Goal: Task Accomplishment & Management: Use online tool/utility

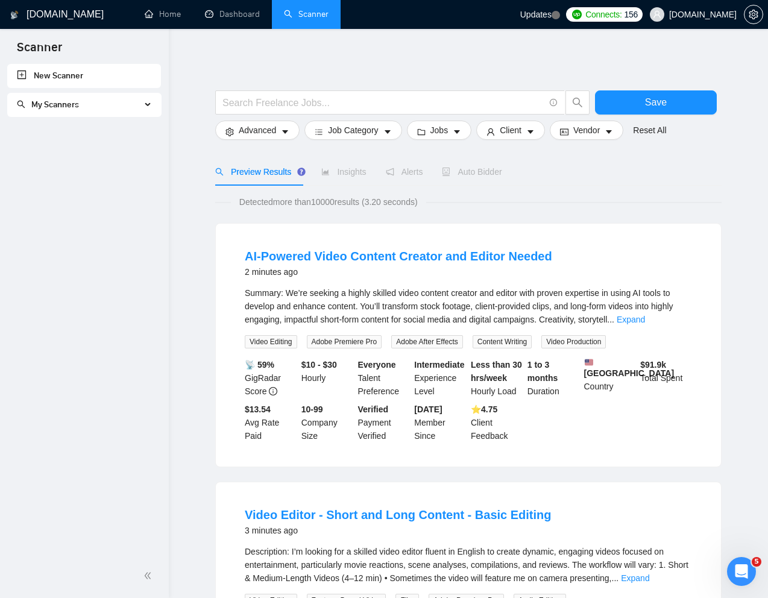
click at [322, 9] on link "Scanner" at bounding box center [306, 14] width 45 height 10
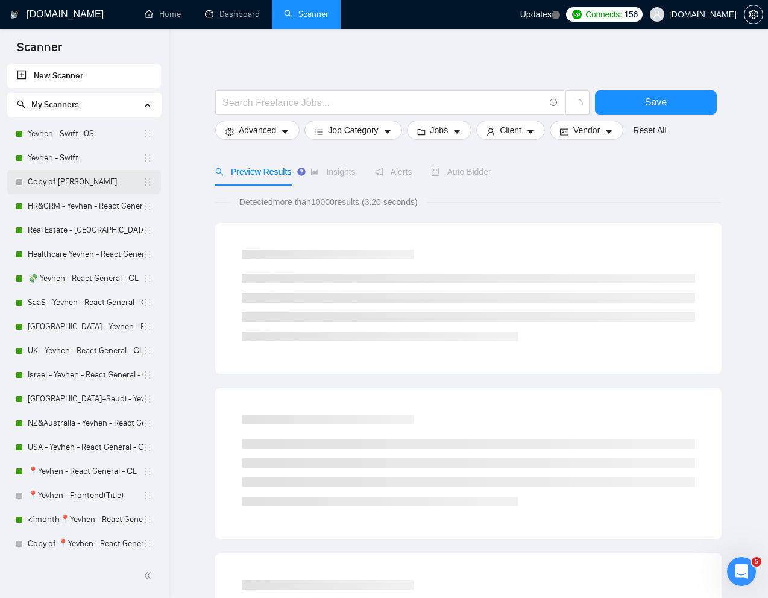
click at [42, 180] on link "Copy of [PERSON_NAME]" at bounding box center [85, 182] width 115 height 24
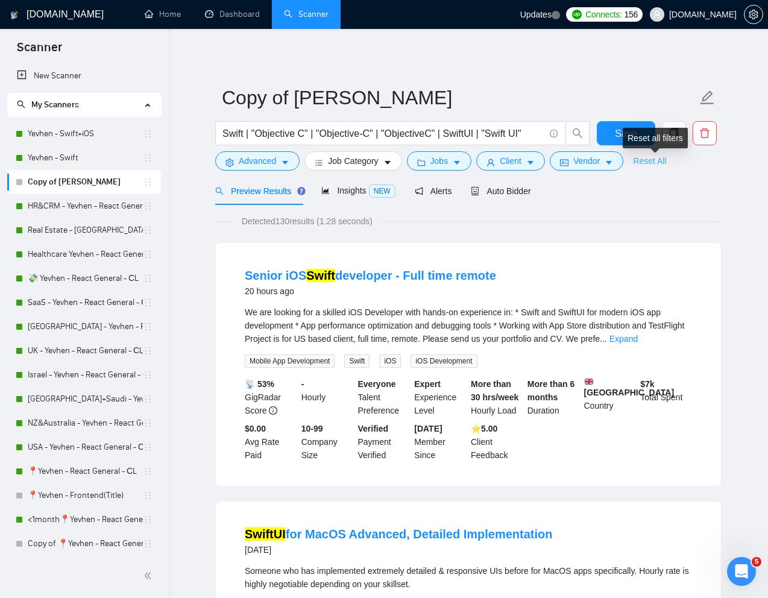
click at [656, 159] on link "Reset All" at bounding box center [649, 160] width 33 height 13
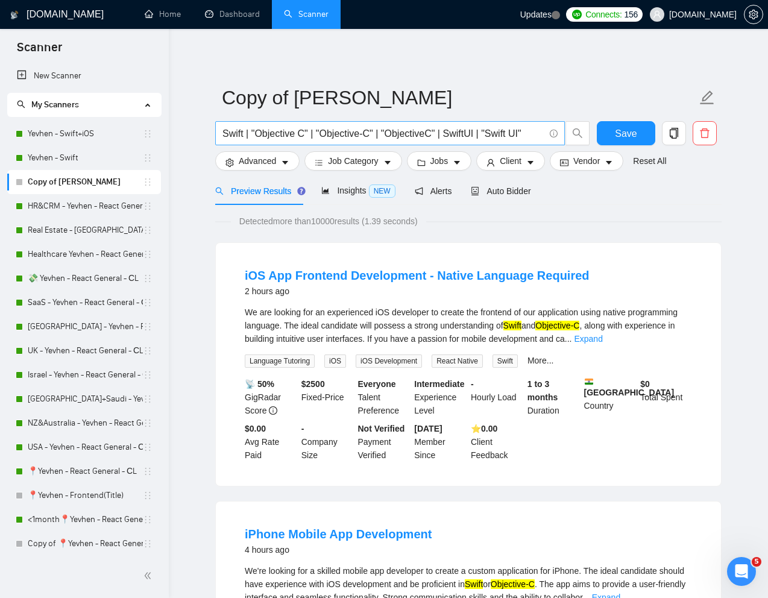
click at [486, 134] on input "Swift | "Objective C" | "Objective-C" | "ObjectiveC" | SwiftUI | "Swift UI"" at bounding box center [384, 133] width 322 height 15
paste input "Hi❗I've recently finished a 𝘀𝗶𝗺𝗶𝗹𝗮𝗿 𝗣𝗿𝗶𝗰𝗲 𝗖𝗼𝗺𝗽𝗮𝗿𝗶𝘀𝗼𝗻 & 𝗥𝗲𝘄𝗮𝗿𝗱𝘀 𝗔𝗽𝗽 𝗙𝗮𝗶𝗿𝗣𝗿𝗶𝗰𝗲 𝗚𝗿…"
paste input "Experienced iOS Developer Needed for Price Comparison & Rewards App"
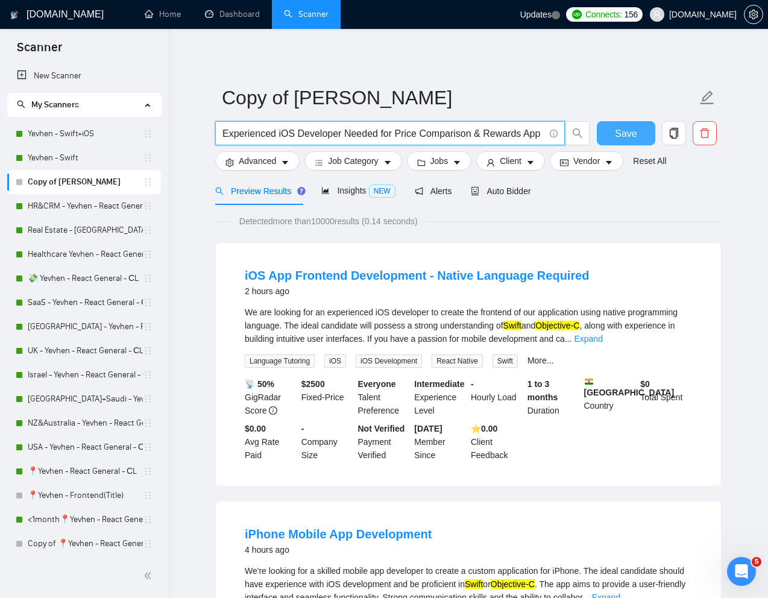
type input "Experienced iOS Developer Needed for Price Comparison & Rewards App"
click at [622, 136] on span "Save" at bounding box center [626, 133] width 22 height 15
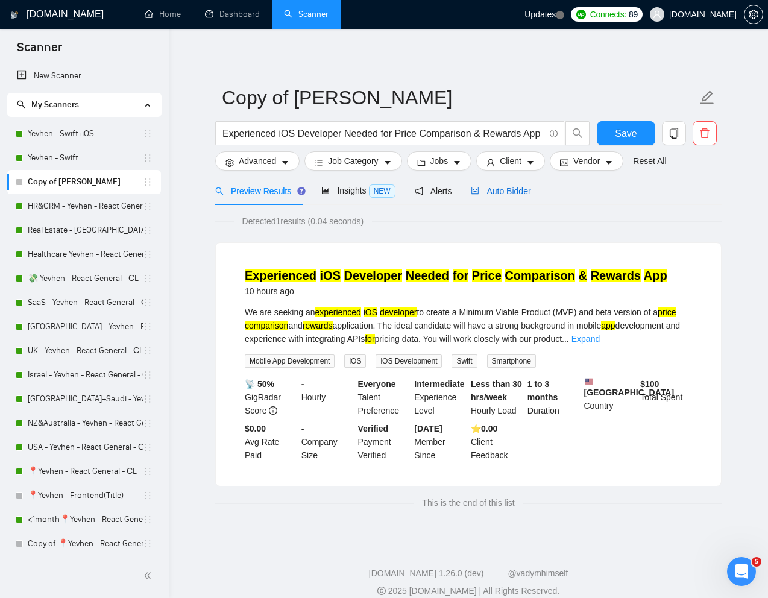
click at [519, 191] on span "Auto Bidder" at bounding box center [501, 191] width 60 height 10
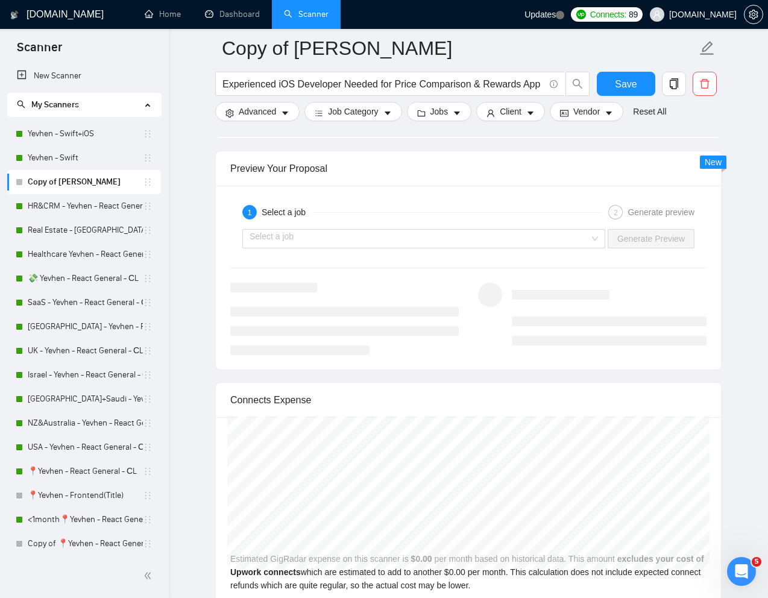
scroll to position [2227, 0]
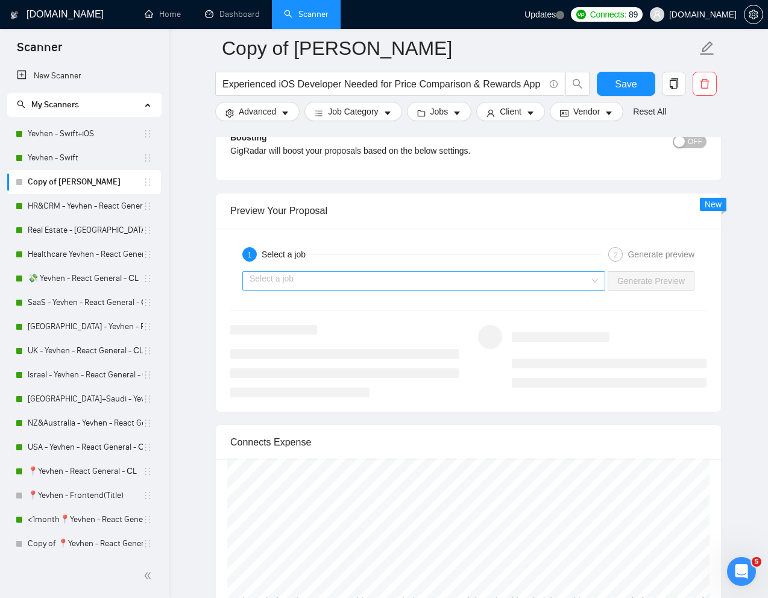
click at [541, 275] on input "search" at bounding box center [420, 281] width 340 height 18
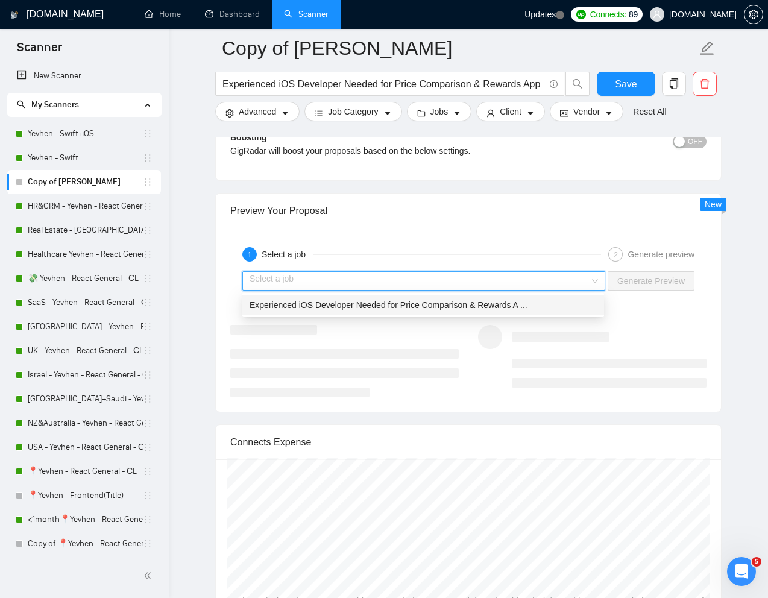
click at [484, 305] on span "Experienced iOS Developer Needed for Price Comparison & Rewards A ..." at bounding box center [389, 305] width 278 height 10
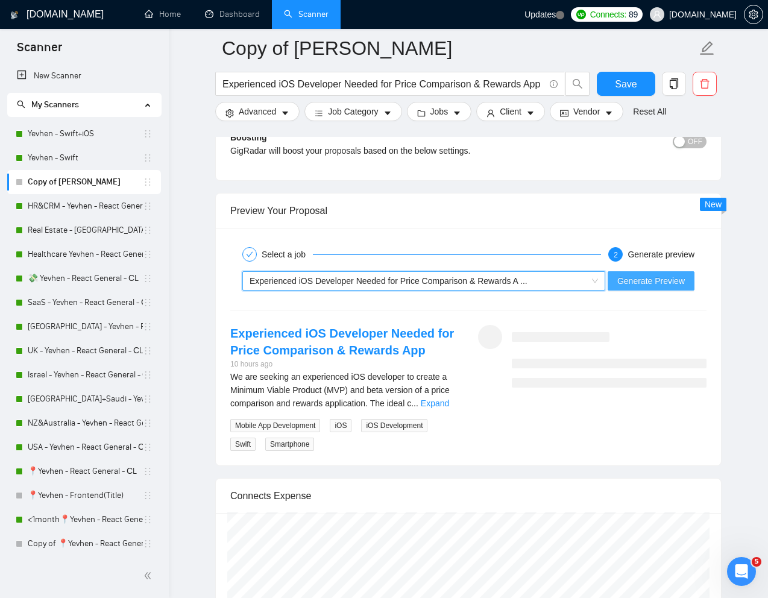
click at [668, 285] on span "Generate Preview" at bounding box center [652, 280] width 68 height 13
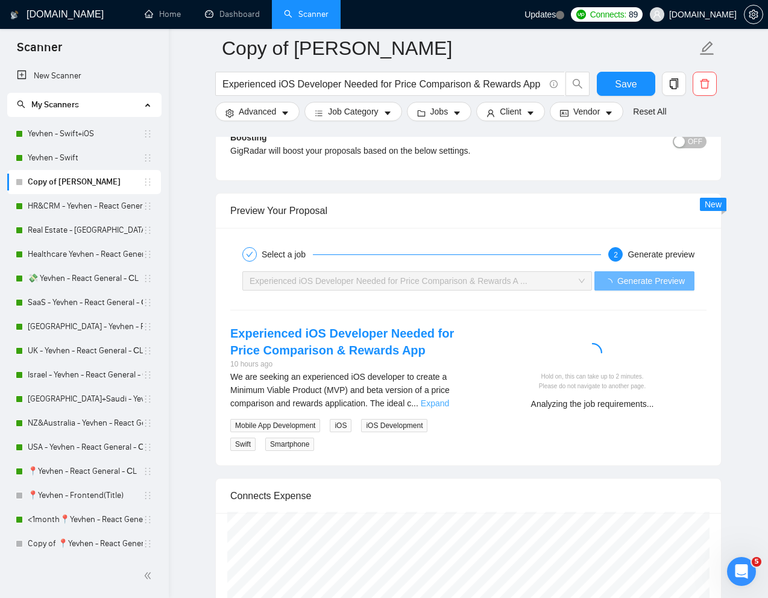
click at [441, 403] on link "Expand" at bounding box center [435, 404] width 28 height 10
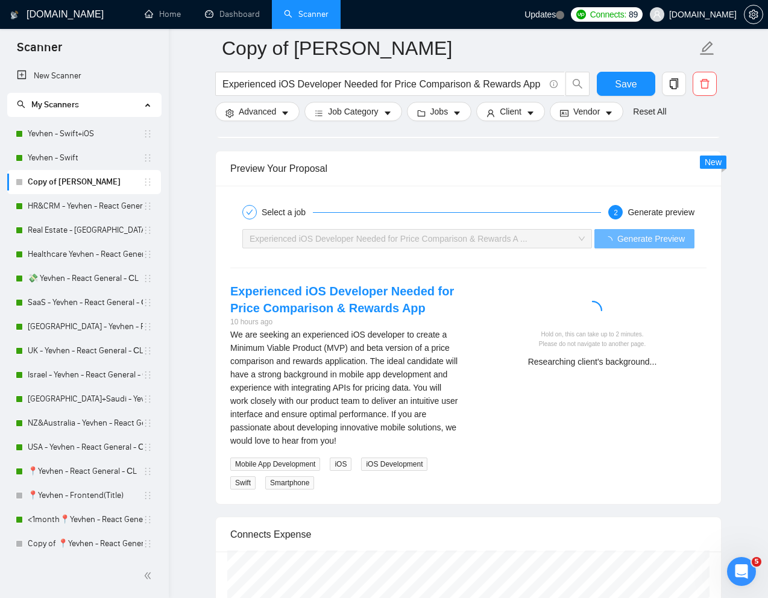
scroll to position [2280, 0]
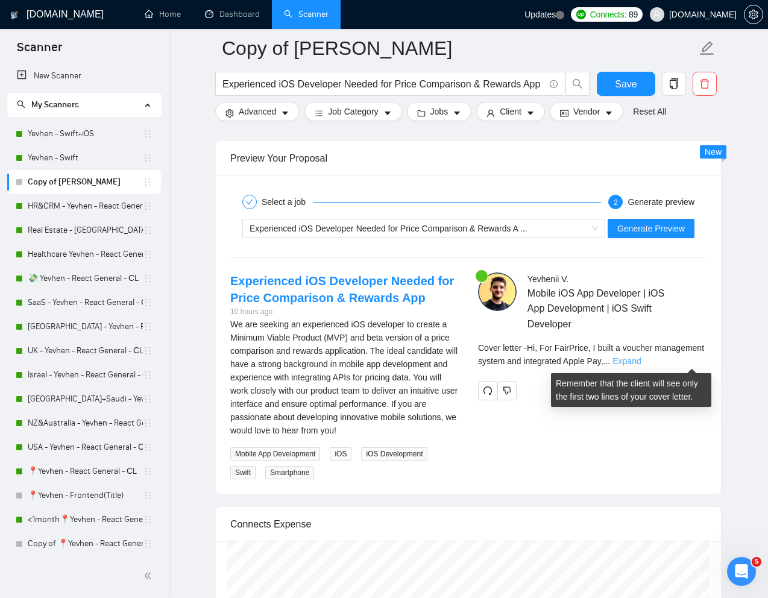
click at [641, 362] on link "Expand" at bounding box center [627, 361] width 28 height 10
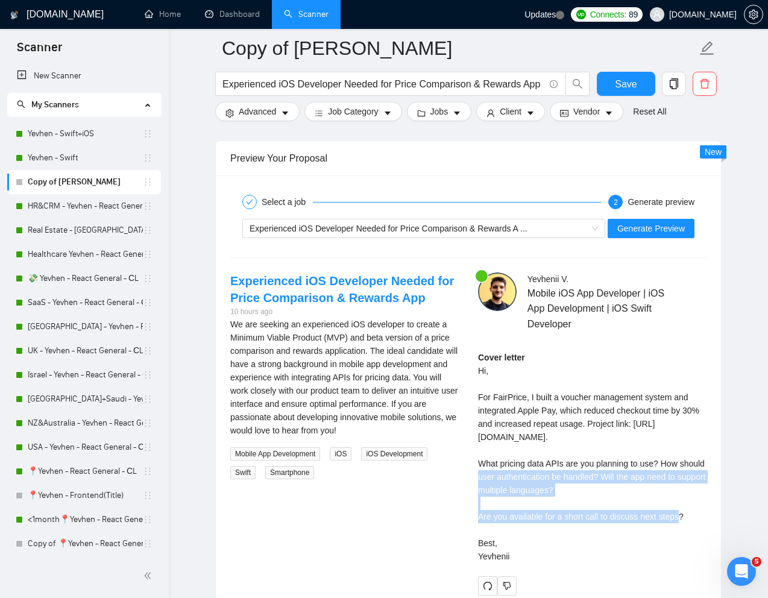
drag, startPoint x: 601, startPoint y: 503, endPoint x: 477, endPoint y: 482, distance: 125.4
click at [477, 482] on div "Yevhenii V . Mobile iOS App Developer | iOS App Development | iOS Swift Develop…" at bounding box center [593, 434] width 248 height 323
copy div "What pricing data APIs are you planning to use? How should user authentication …"
drag, startPoint x: 514, startPoint y: 568, endPoint x: 476, endPoint y: 532, distance: 52.5
click at [476, 532] on div "Yevhenii V . Mobile iOS App Developer | iOS App Development | iOS Swift Develop…" at bounding box center [593, 434] width 248 height 323
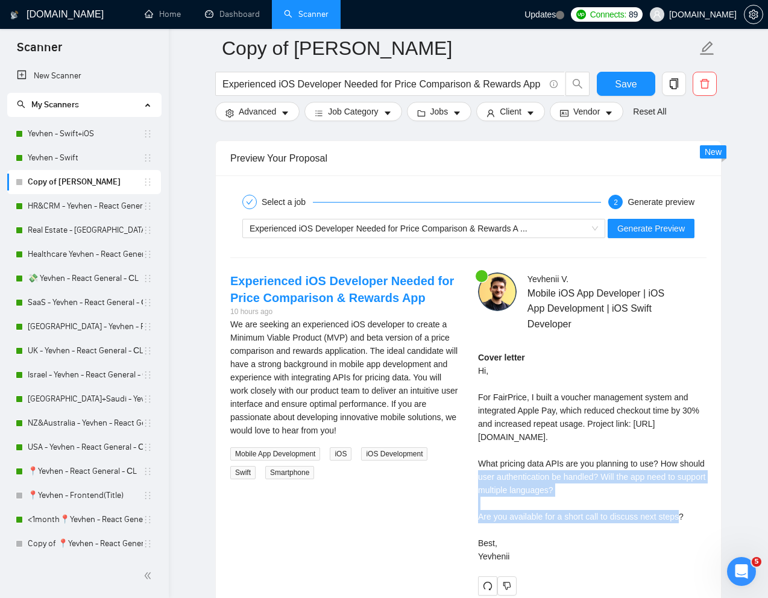
copy div "Are you available for a short call to discuss next steps? Best, Yevhenii"
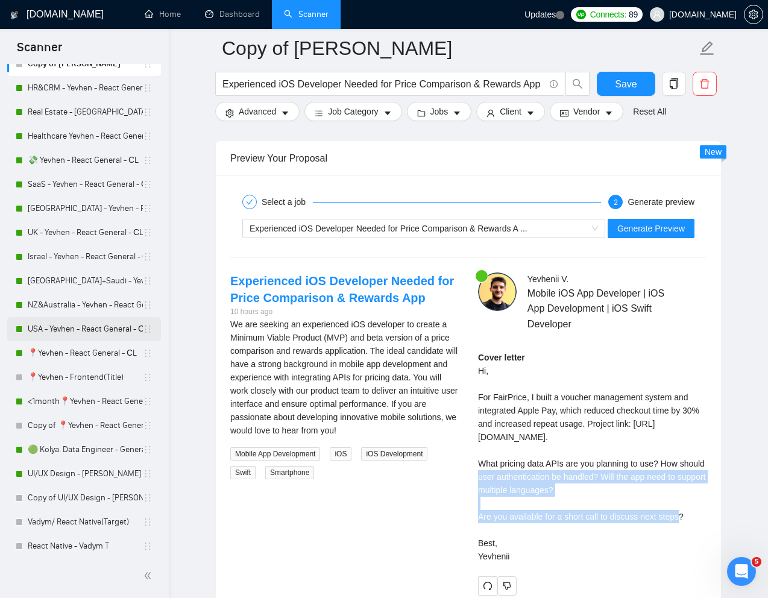
scroll to position [116, 0]
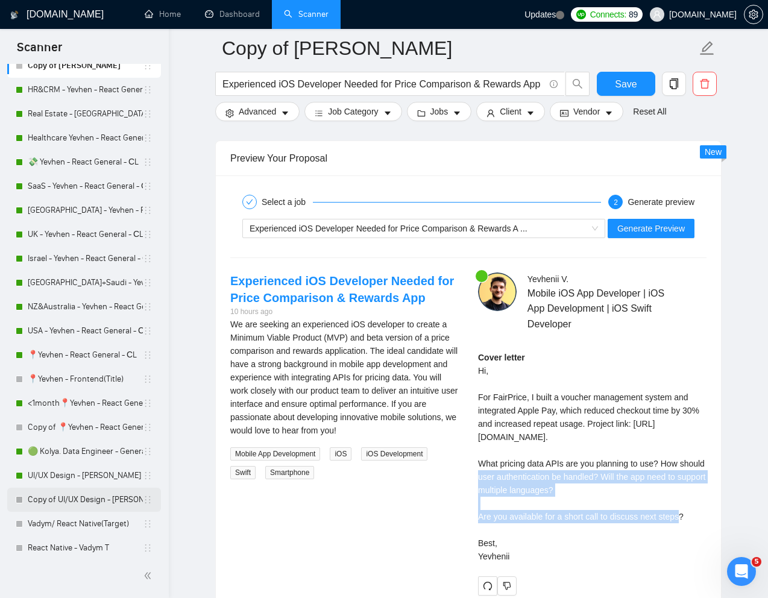
click at [56, 497] on link "Copy of UI/UX Design - [PERSON_NAME]" at bounding box center [85, 500] width 115 height 24
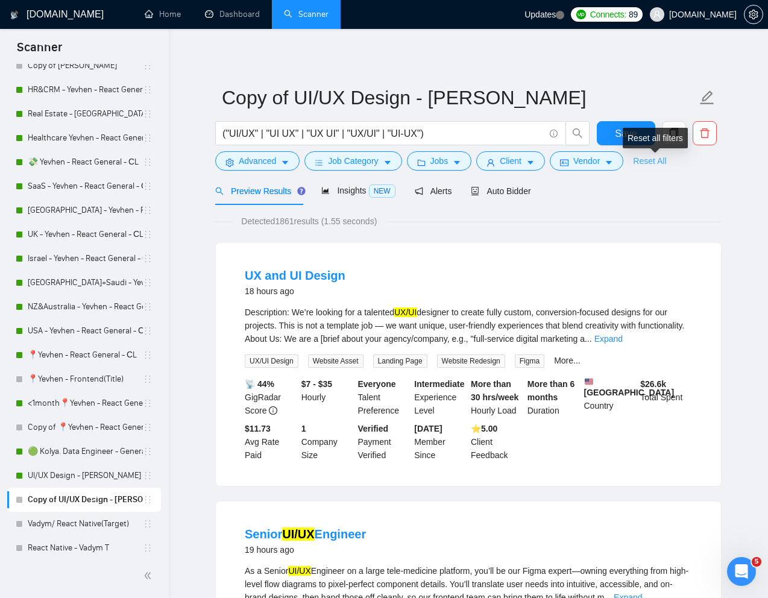
click at [666, 165] on link "Reset All" at bounding box center [649, 160] width 33 height 13
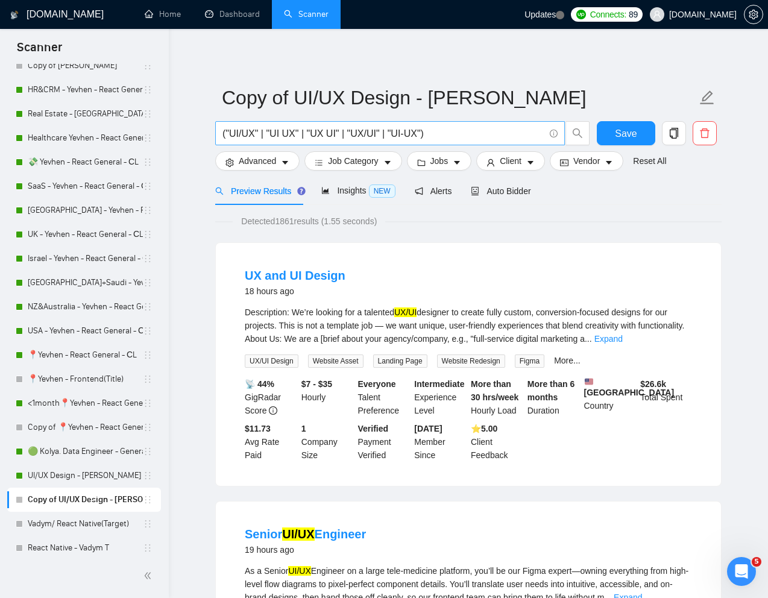
click at [505, 131] on input "("UI/UX" | "UI UX" | "UX UI" | "UX/UI" | "UI-UX")" at bounding box center [384, 133] width 322 height 15
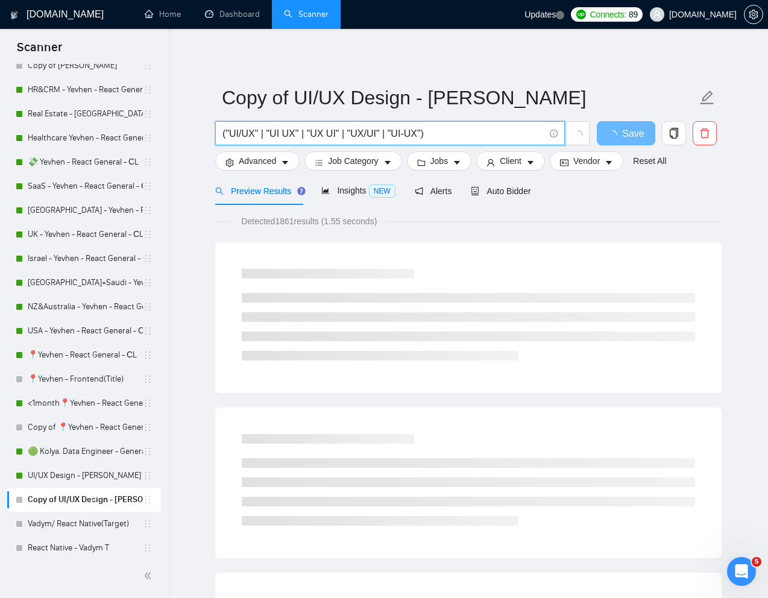
paste input "We are looking for an experienced and analytical Product Designer with a solid …"
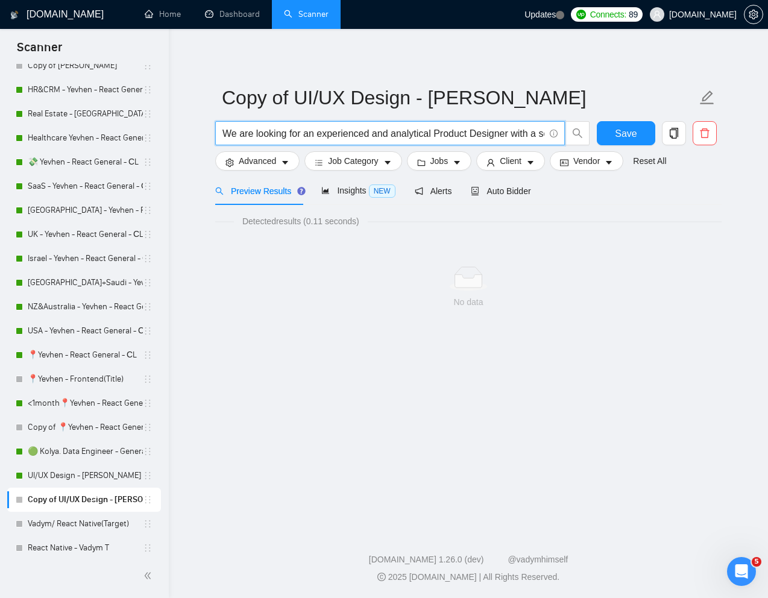
click at [387, 138] on input "We are looking for an experienced and analytical Product Designer with a solid …" at bounding box center [384, 133] width 322 height 15
paste input "Product Designer to rapidly iterate on designs for Travel/Education Startup"
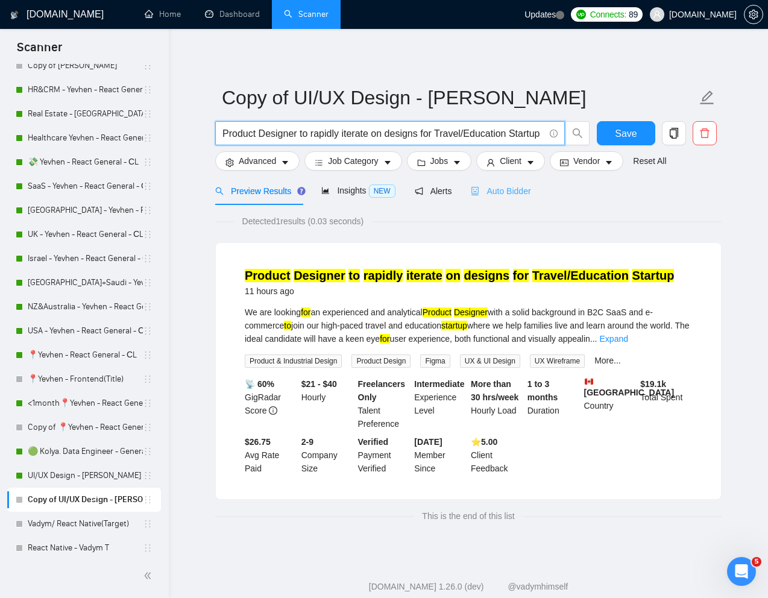
type input "Product Designer to rapidly iterate on designs for Travel/Education Startup"
click at [509, 194] on span "Auto Bidder" at bounding box center [501, 191] width 60 height 10
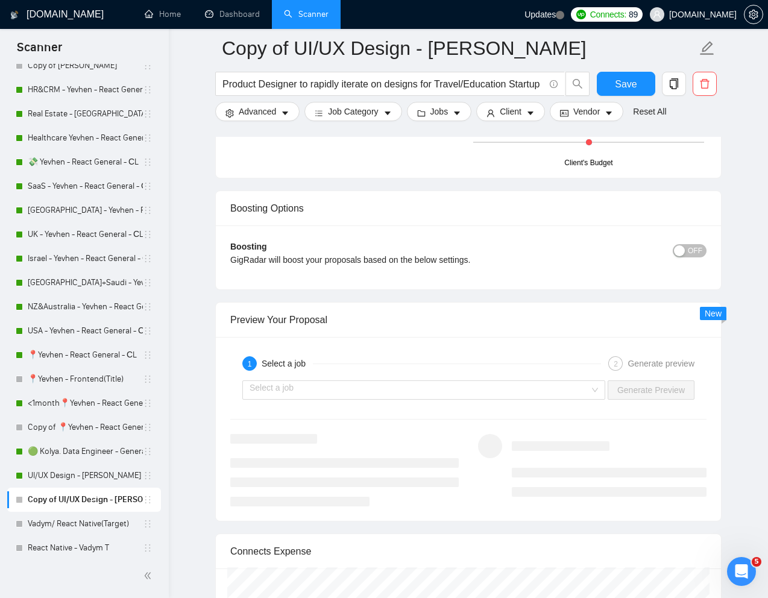
scroll to position [2121, 0]
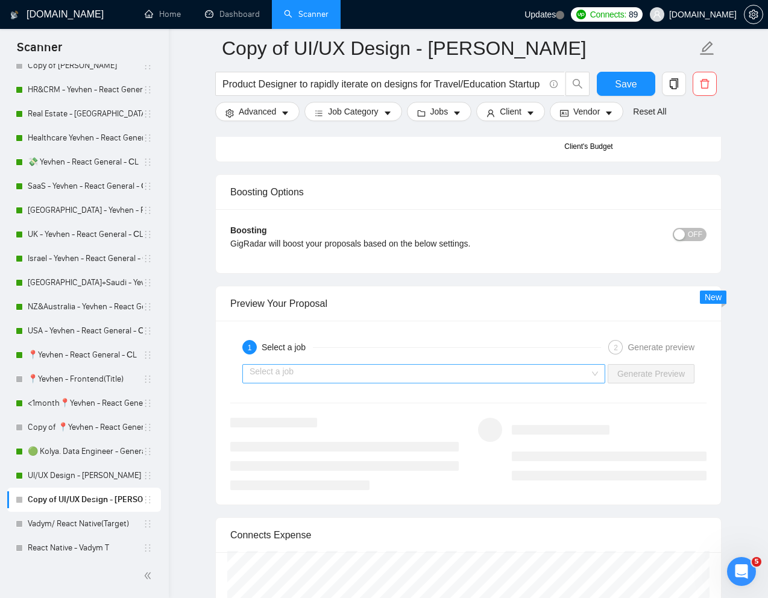
click at [547, 379] on input "search" at bounding box center [420, 374] width 340 height 18
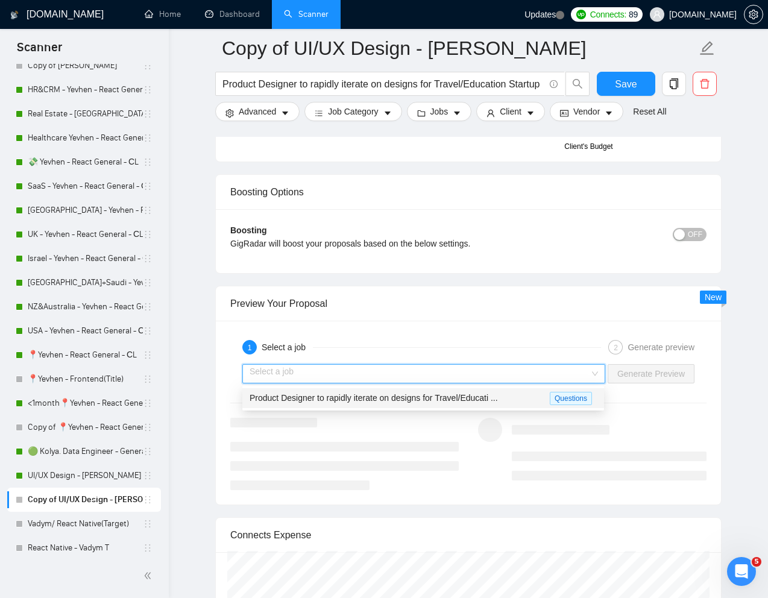
click at [466, 402] on span "Product Designer to rapidly iterate on designs for Travel/Educati ..." at bounding box center [374, 398] width 248 height 10
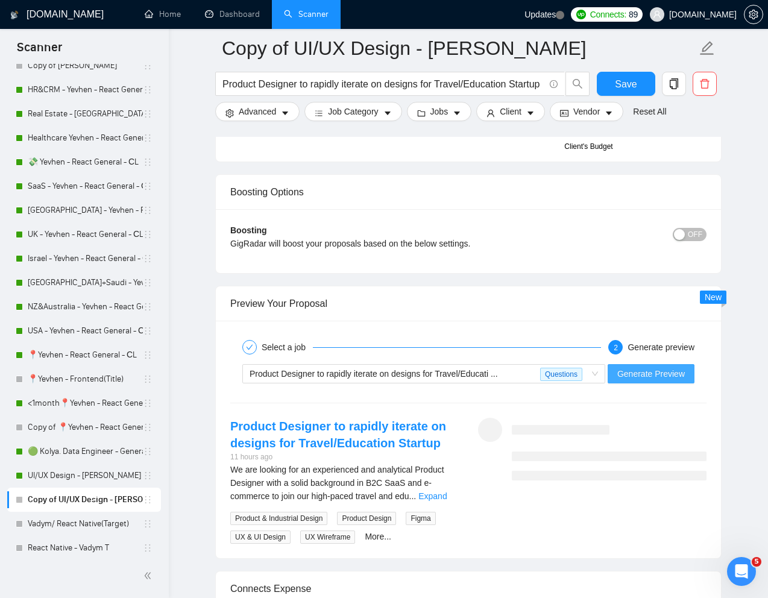
click at [630, 375] on span "Generate Preview" at bounding box center [652, 373] width 68 height 13
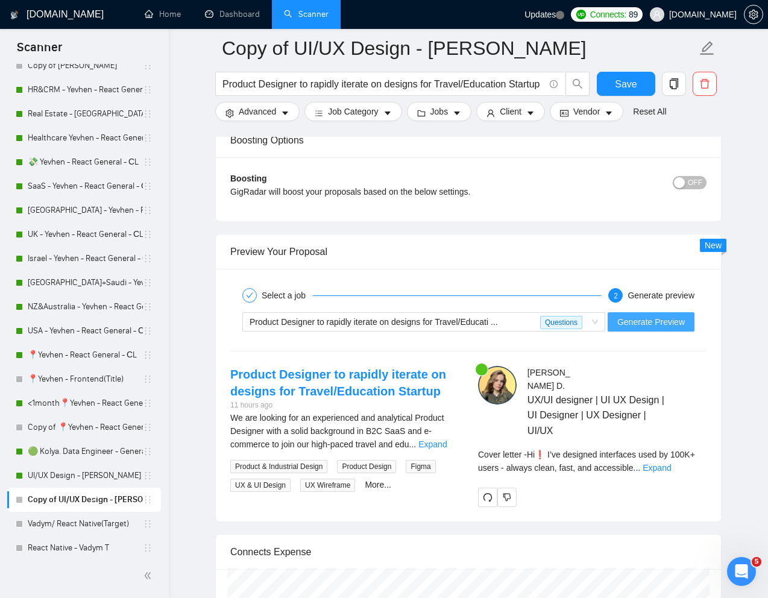
scroll to position [2190, 0]
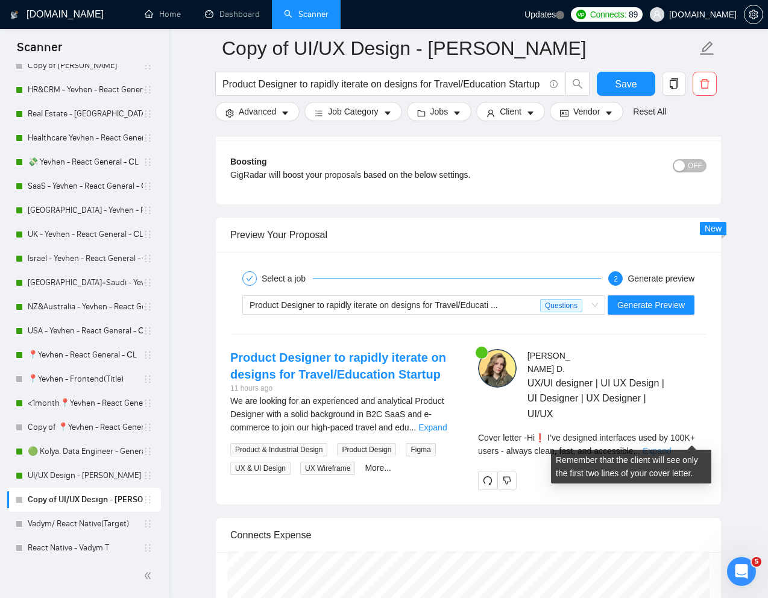
click at [671, 446] on link "Expand" at bounding box center [657, 451] width 28 height 10
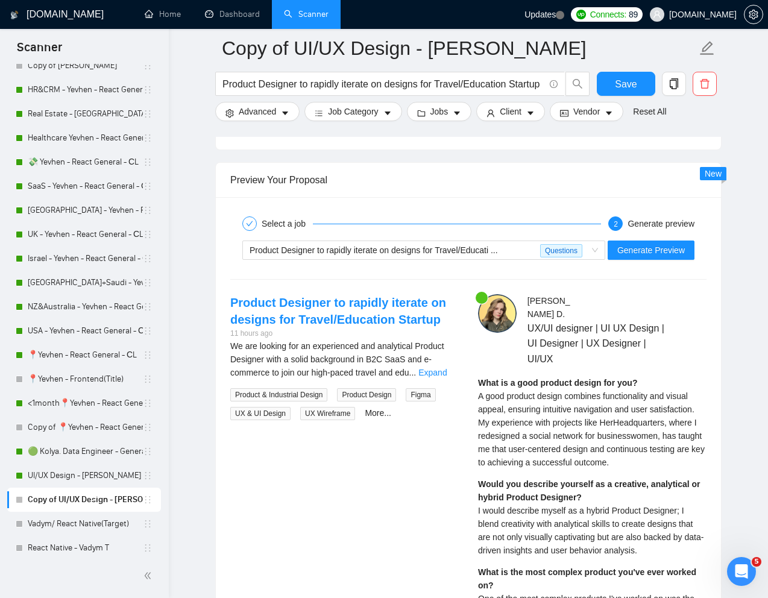
scroll to position [2247, 0]
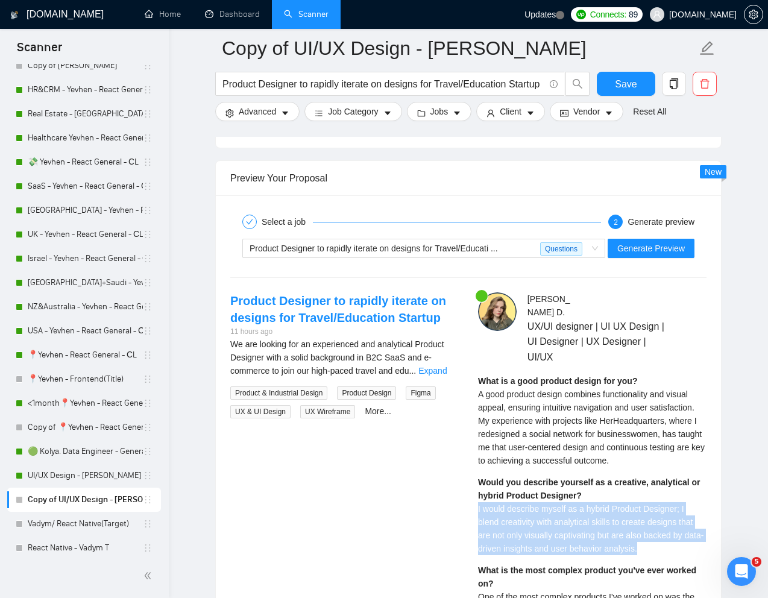
drag, startPoint x: 671, startPoint y: 539, endPoint x: 469, endPoint y: 498, distance: 205.5
copy span "I would describe myself as a hybrid Product Designer; I blend creativity with a…"
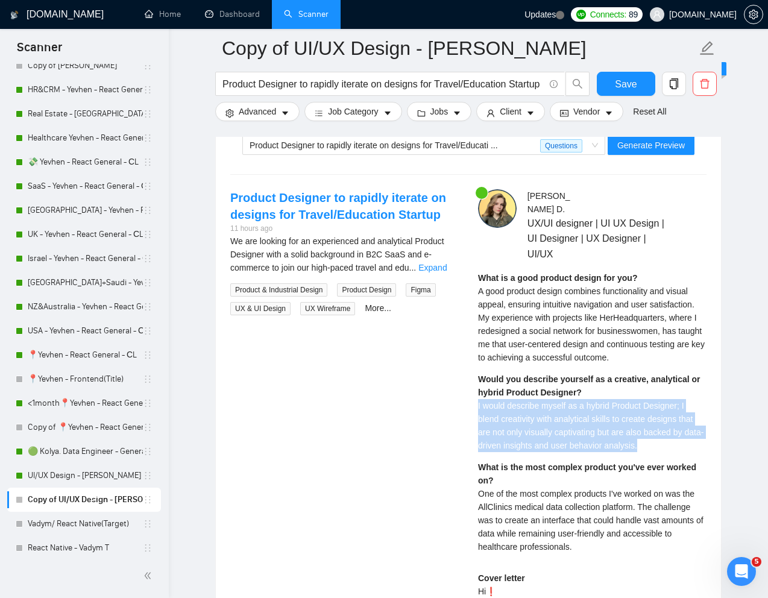
scroll to position [2351, 0]
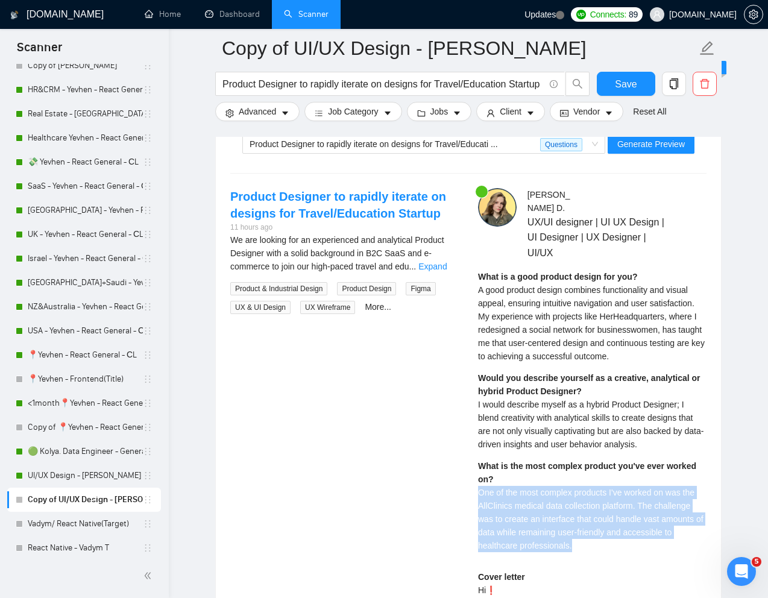
drag, startPoint x: 581, startPoint y: 535, endPoint x: 474, endPoint y: 484, distance: 119.0
click at [474, 484] on div "[PERSON_NAME] UX/UI designer | UI UX Design | UI Designer | UX Designer | UI/UX…" at bounding box center [593, 534] width 248 height 693
copy span "One of the most complex products I've worked on was the AllClinics medical data…"
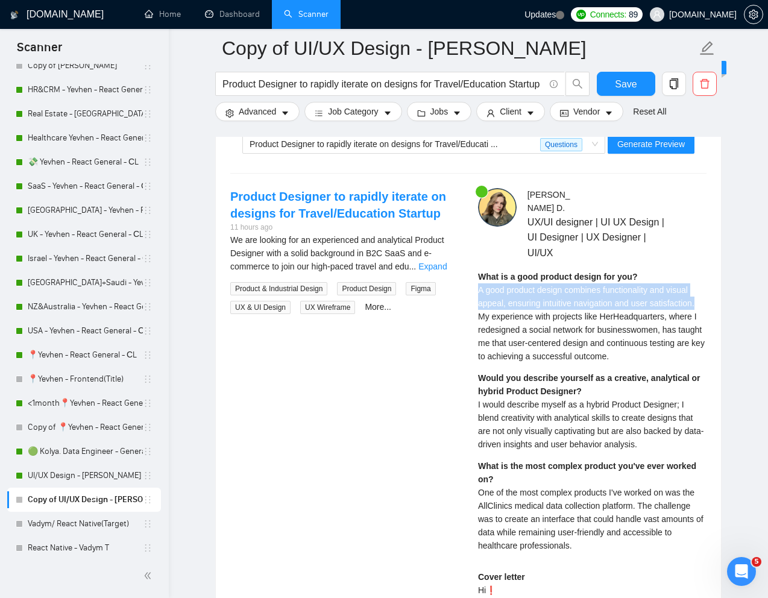
drag, startPoint x: 709, startPoint y: 289, endPoint x: 476, endPoint y: 274, distance: 233.3
click at [476, 274] on div "[PERSON_NAME] UX/UI designer | UI UX Design | UI Designer | UX Designer | UI/UX…" at bounding box center [593, 534] width 248 height 693
copy span "A good product design combines functionality and visual appeal, ensuring intuit…"
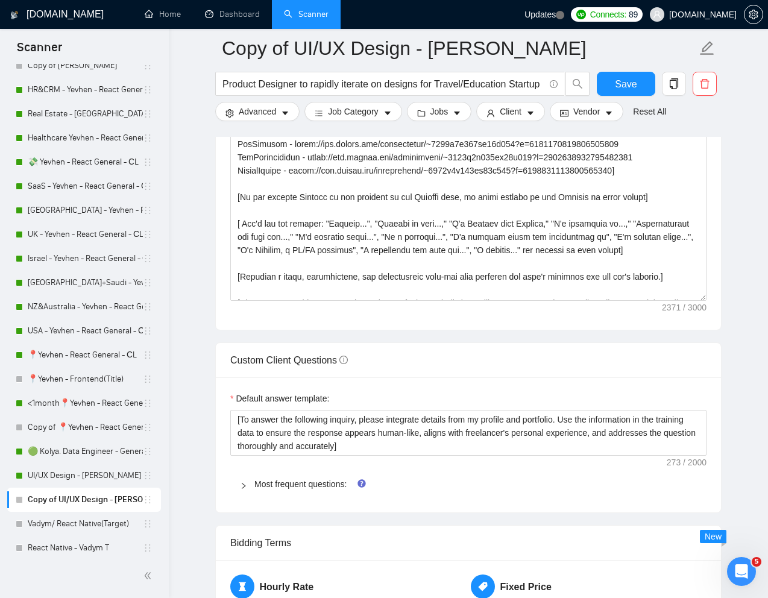
scroll to position [27, 0]
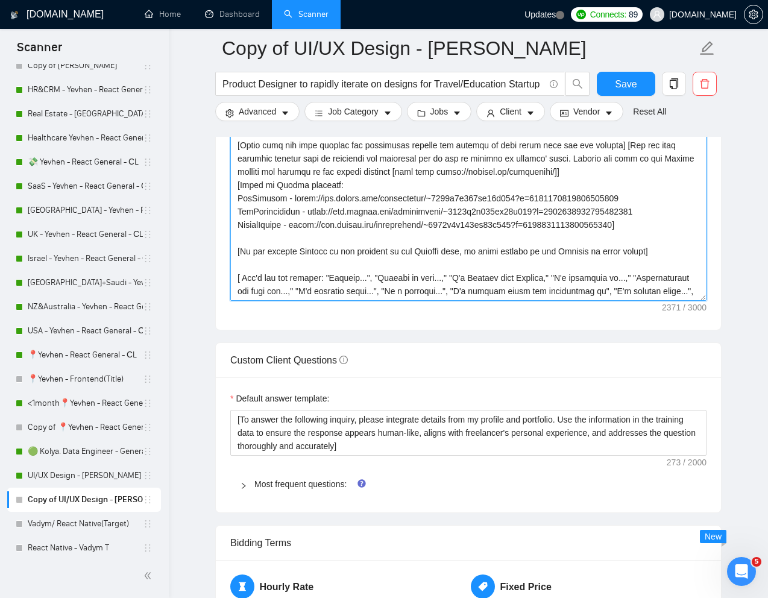
click at [520, 267] on textarea "Cover letter template:" at bounding box center [468, 165] width 476 height 271
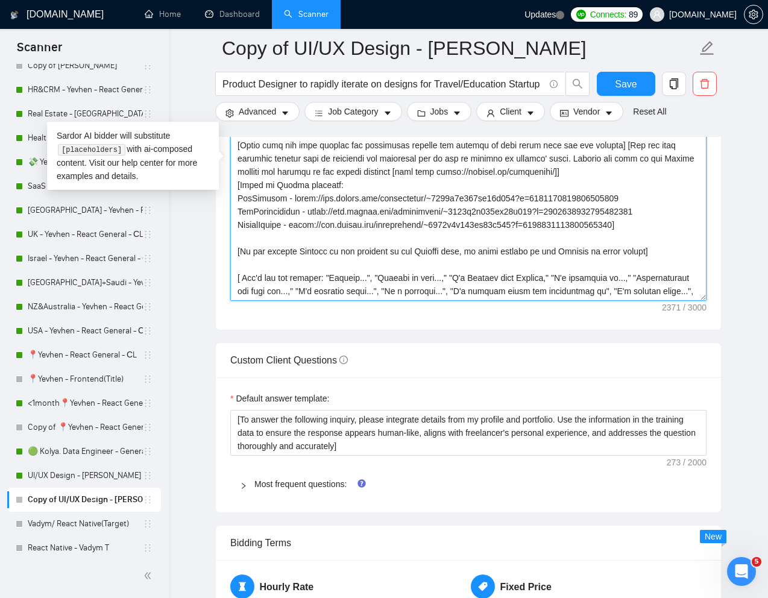
paste textarea "Lorem ips do sita cons - adip e seddo eiu] [Tempo inc utlab etdolo magna aliq e…"
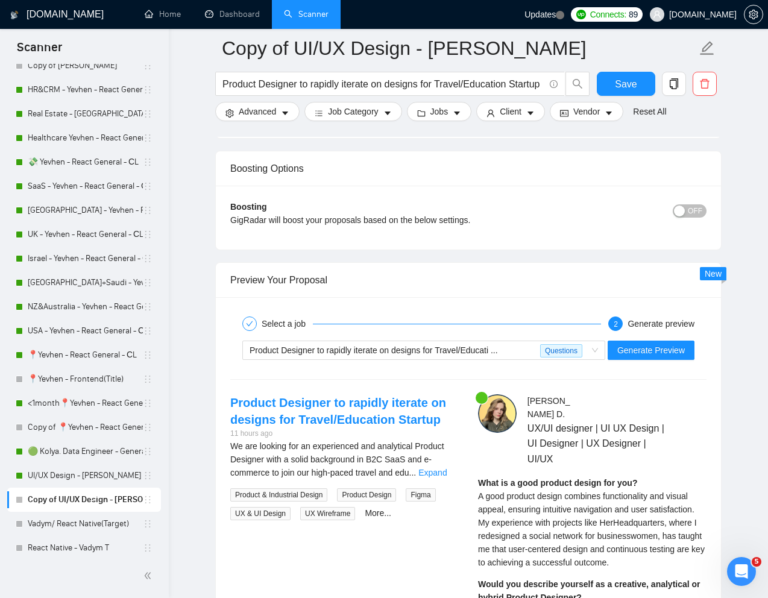
scroll to position [2150, 0]
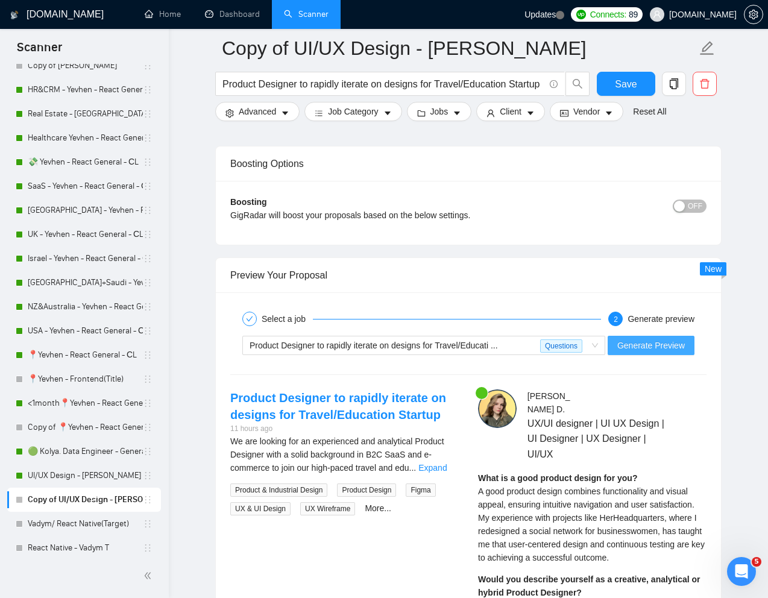
type textarea "[Lorem i dolorsit ametcons adipi eli "Se❗" doe tempor'i utla et dolorem aliq (e…"
click at [646, 345] on span "Generate Preview" at bounding box center [652, 345] width 68 height 13
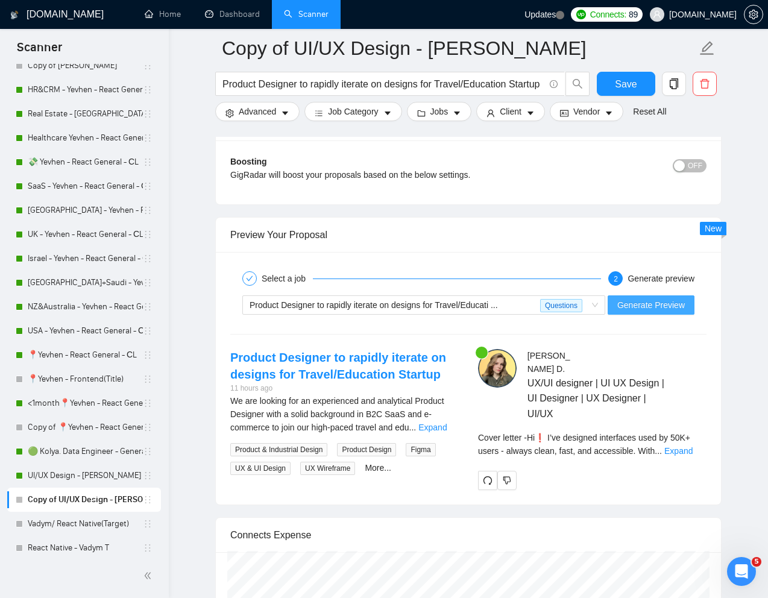
scroll to position [2206, 0]
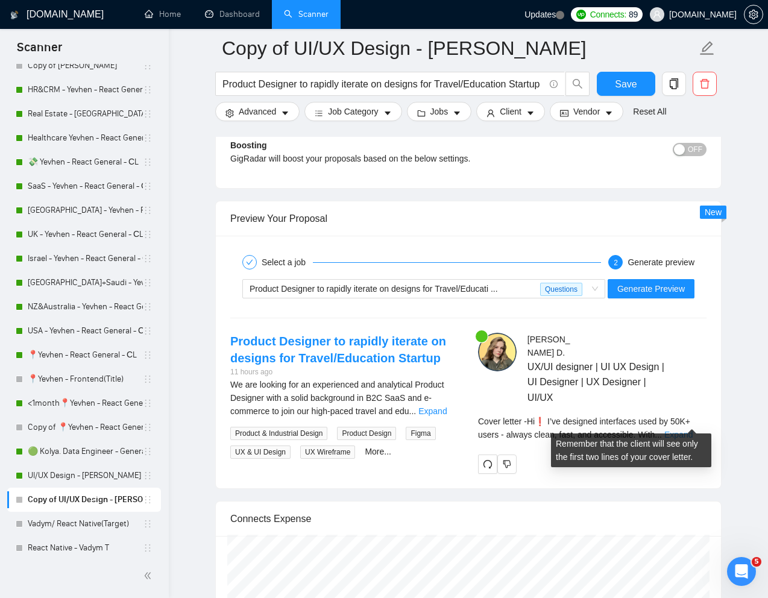
click at [691, 430] on link "Expand" at bounding box center [679, 435] width 28 height 10
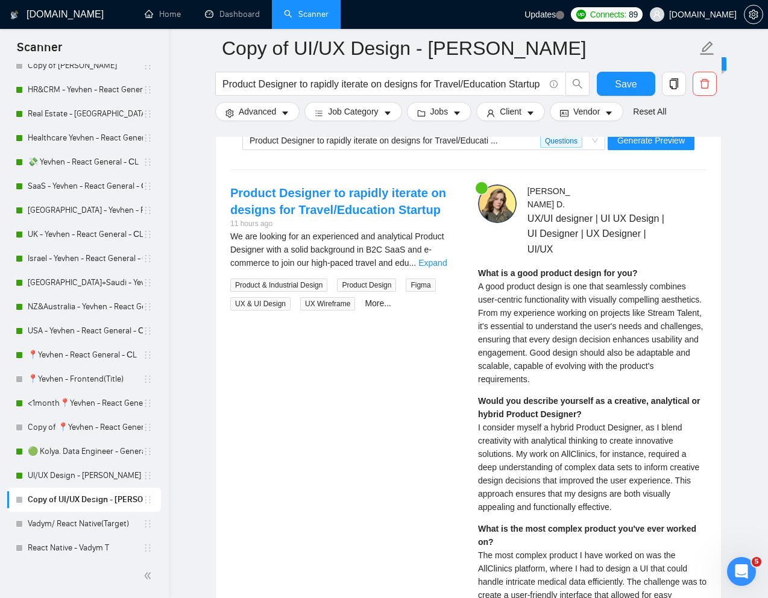
scroll to position [2357, 0]
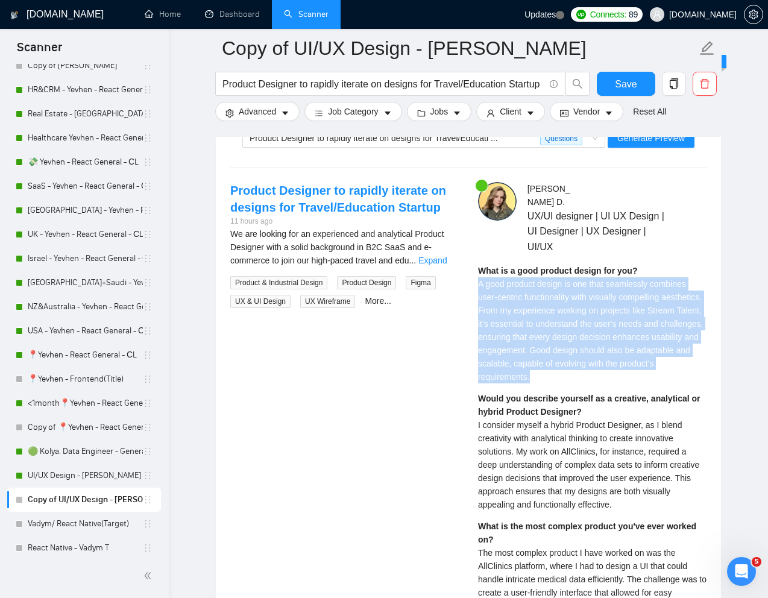
drag, startPoint x: 476, startPoint y: 270, endPoint x: 603, endPoint y: 366, distance: 159.2
click at [603, 366] on div "[PERSON_NAME] UX/UI designer | UI UX Design | UI Designer | UX Designer | UI/UX…" at bounding box center [593, 595] width 248 height 826
copy span "A good product design is one that seamlessly combines user-centric functionalit…"
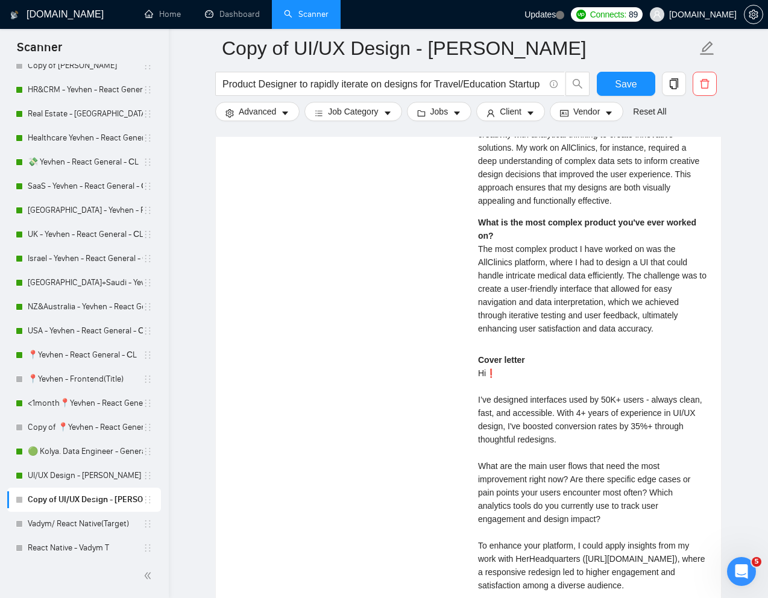
scroll to position [2665, 0]
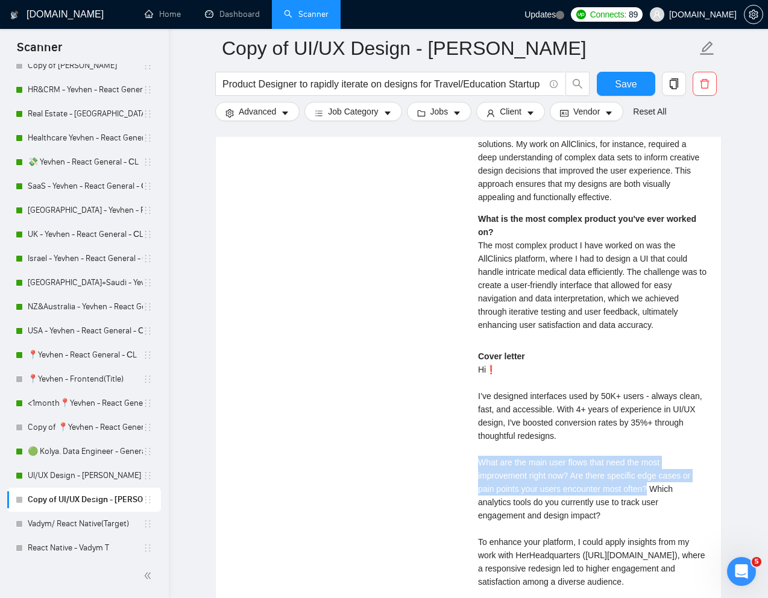
drag, startPoint x: 654, startPoint y: 476, endPoint x: 476, endPoint y: 453, distance: 180.0
click at [476, 453] on div "[PERSON_NAME] UX/UI designer | UI UX Design | UI Designer | UX Designer | UI/UX…" at bounding box center [593, 288] width 248 height 826
copy div "What are the main user flows that need the most improvement right now? Are ther…"
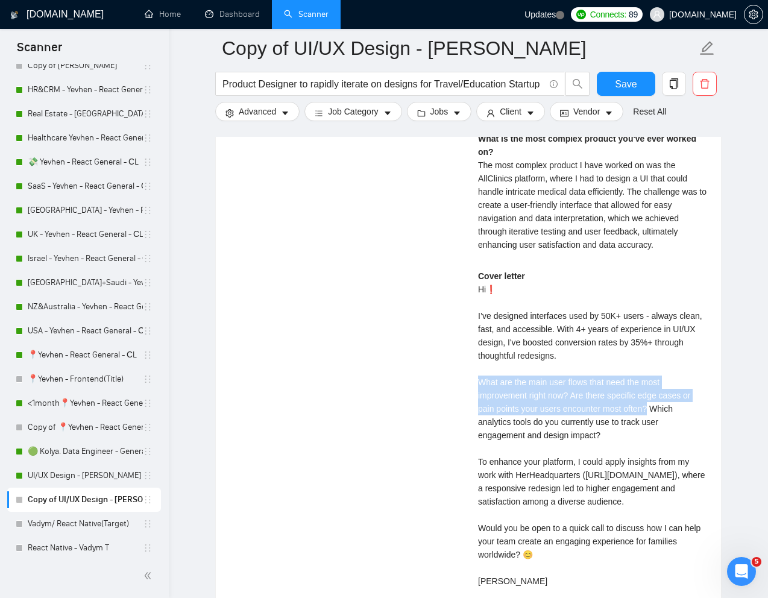
scroll to position [2746, 0]
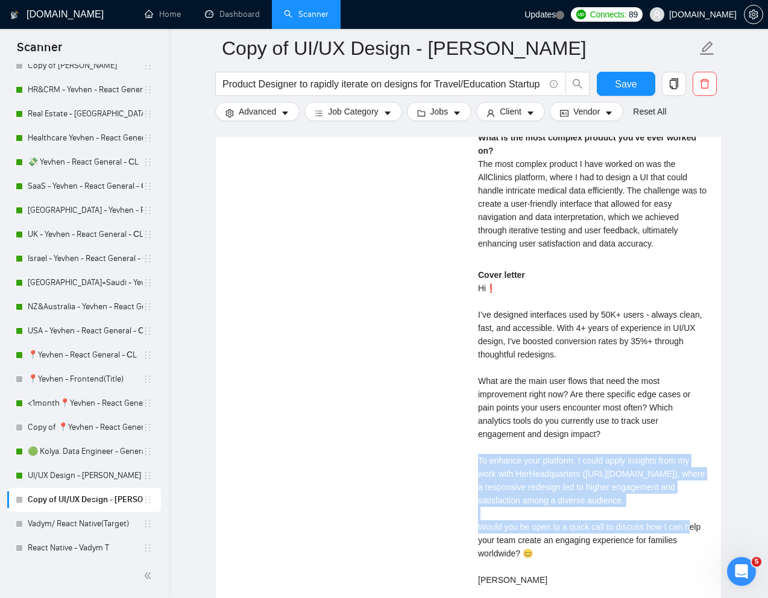
drag, startPoint x: 596, startPoint y: 516, endPoint x: 469, endPoint y: 454, distance: 141.1
click at [469, 454] on div "[PERSON_NAME] UX/UI designer | UI UX Design | UI Designer | UX Designer | UI/UX…" at bounding box center [593, 206] width 248 height 826
copy div "To enhance your platform, I could apply insights from my work with HerHeadquart…"
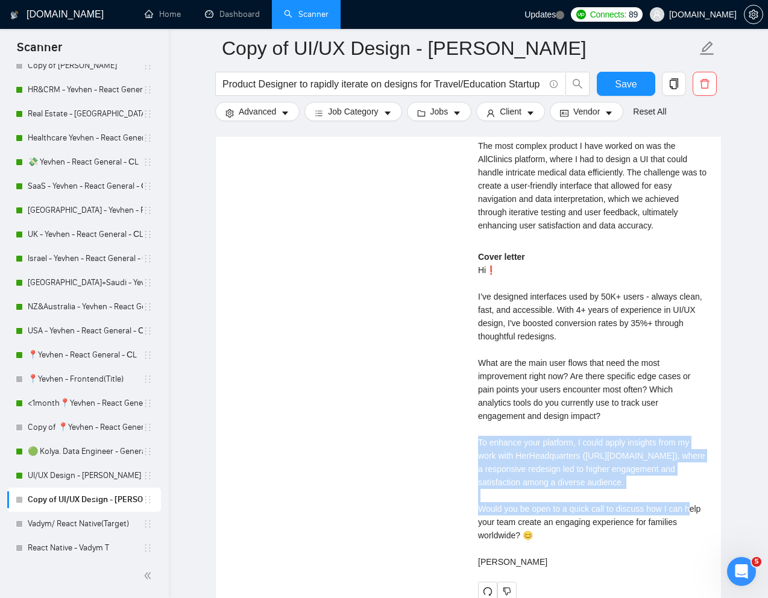
scroll to position [2770, 0]
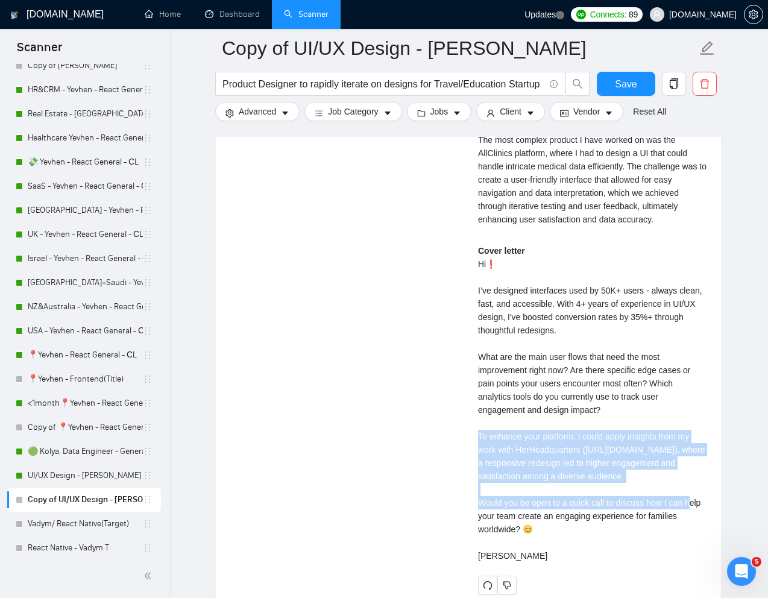
drag, startPoint x: 481, startPoint y: 514, endPoint x: 527, endPoint y: 579, distance: 79.5
click at [527, 563] on div "Cover letter Hi❗ I’ve designed interfaces used by 50K+ users - always clean, fa…" at bounding box center [592, 403] width 229 height 318
copy div "Would you be open to a quick call to discuss how I can help your team create an…"
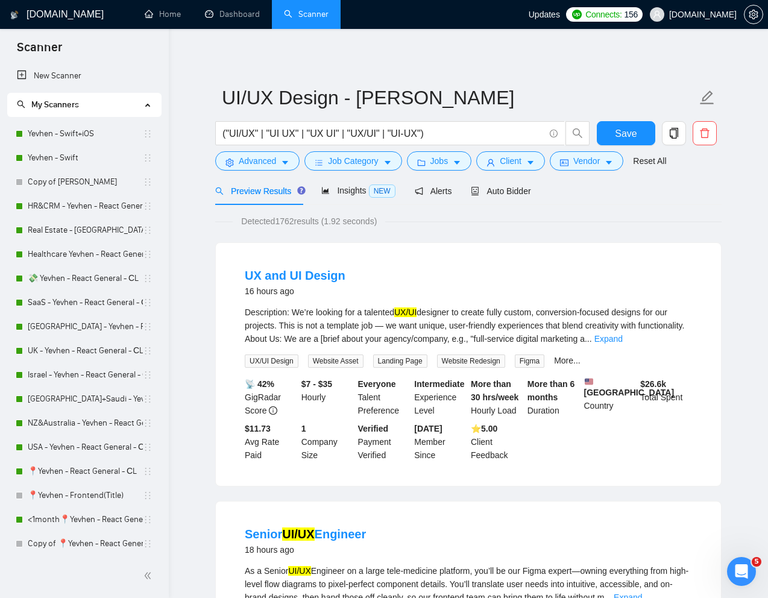
scroll to position [69, 0]
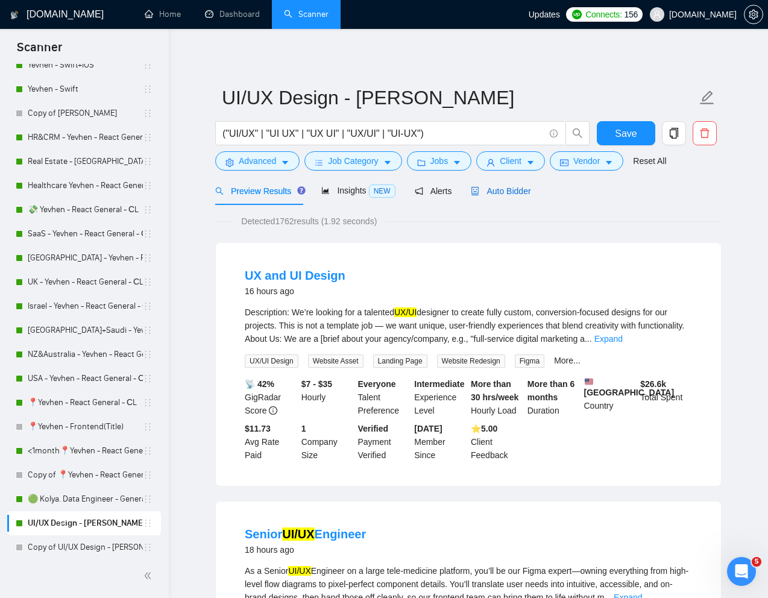
click at [516, 192] on span "Auto Bidder" at bounding box center [501, 191] width 60 height 10
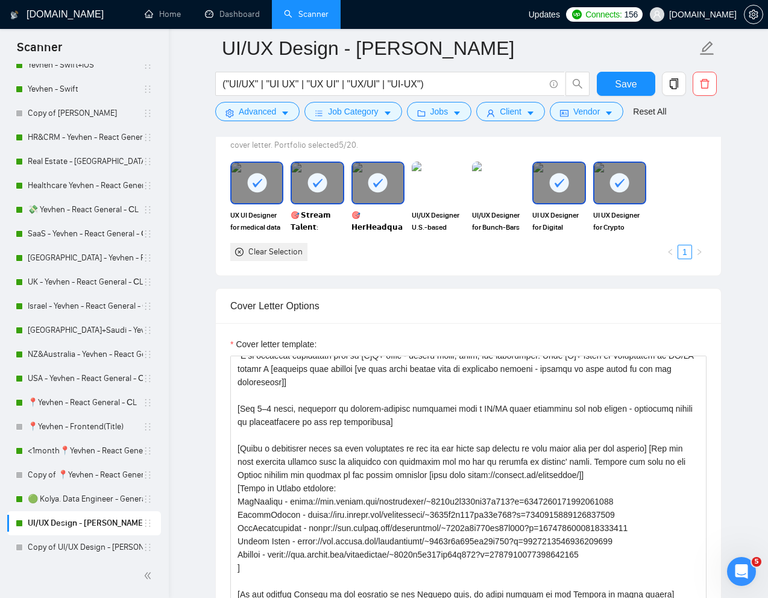
scroll to position [106, 0]
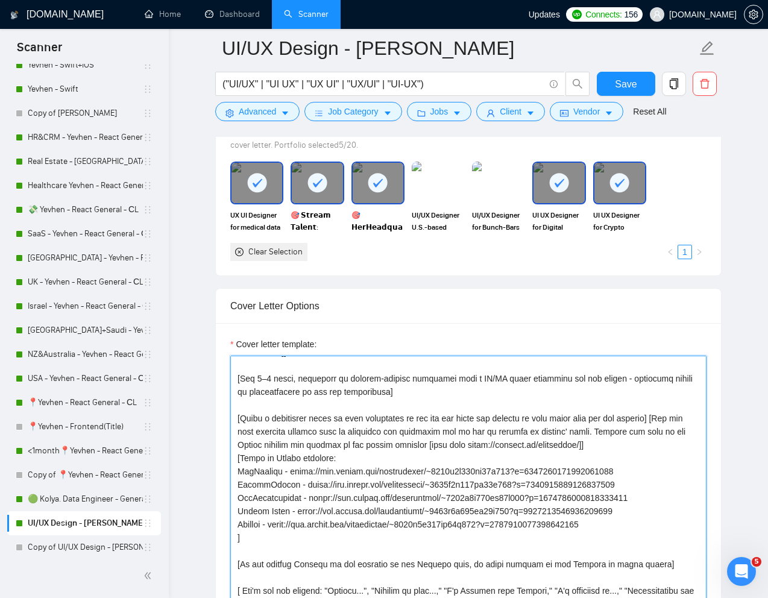
click at [498, 415] on textarea "Cover letter template:" at bounding box center [468, 491] width 476 height 271
